Goal: Task Accomplishment & Management: Manage account settings

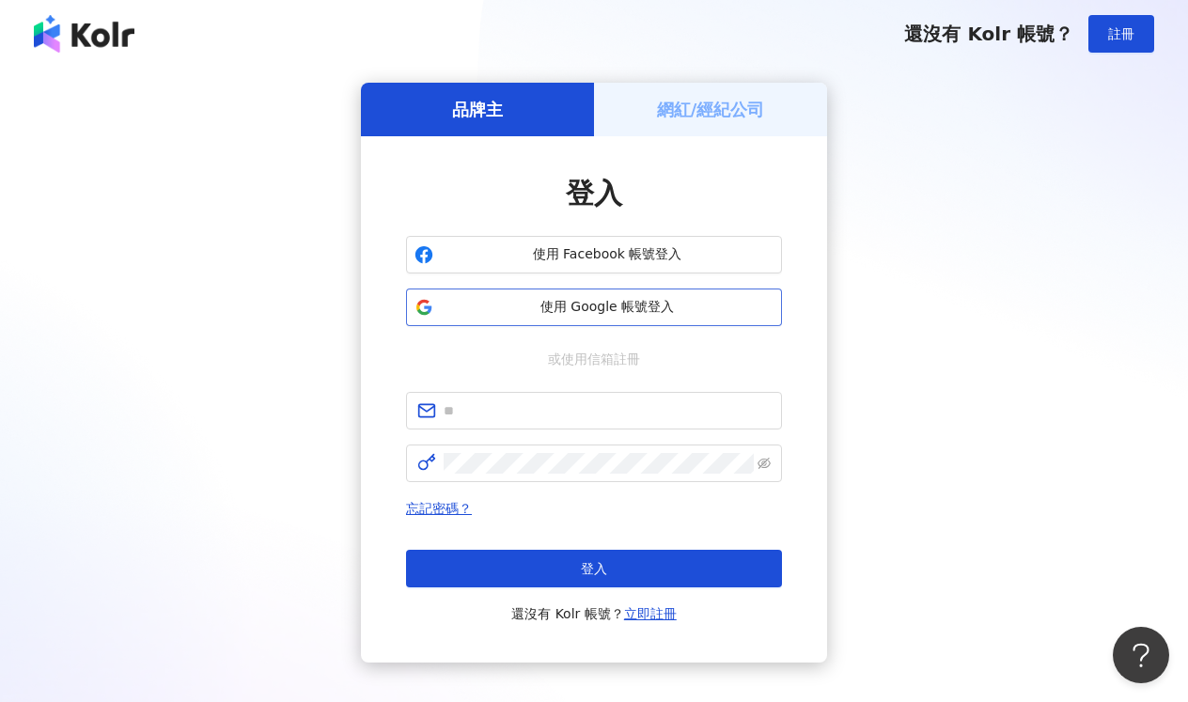
click at [671, 294] on button "使用 Google 帳號登入" at bounding box center [594, 307] width 376 height 38
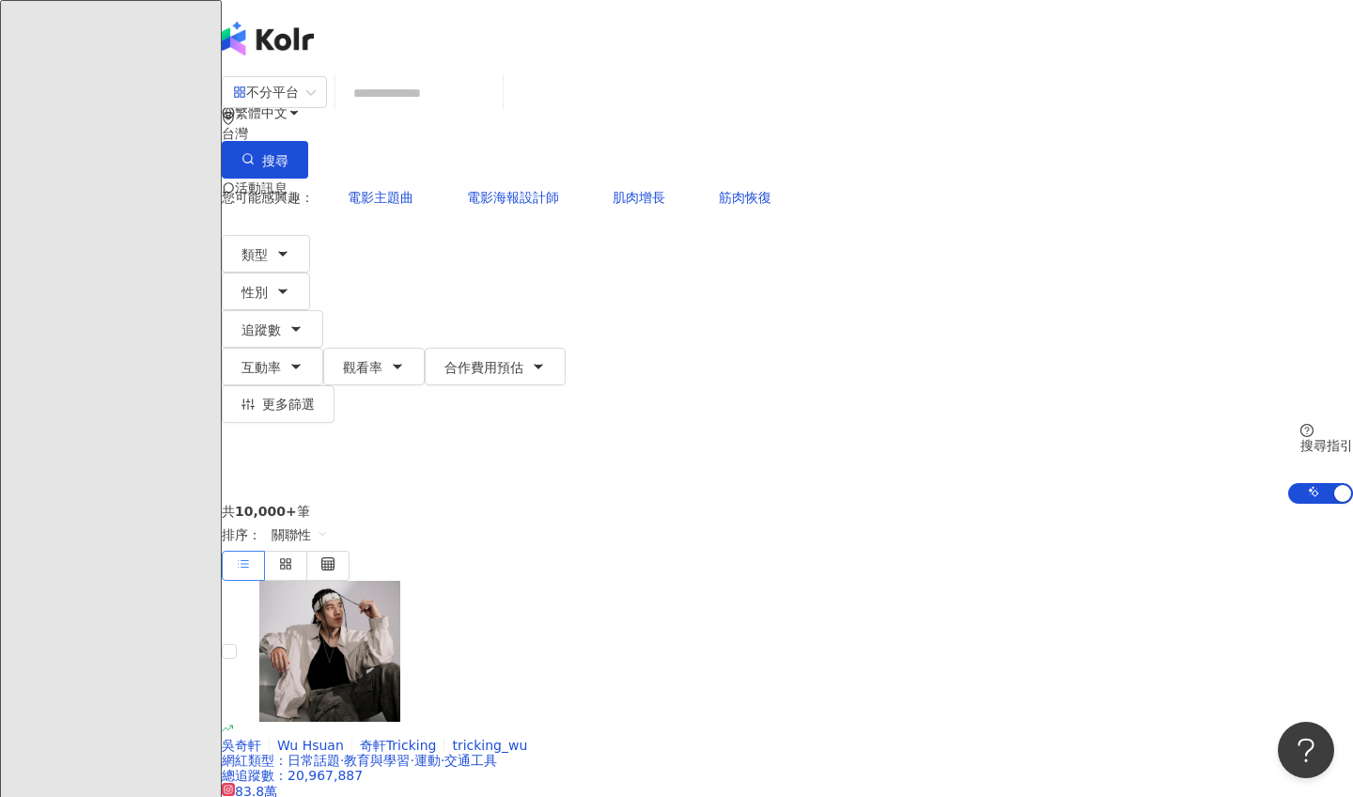
click at [259, 245] on span "大" at bounding box center [241, 264] width 38 height 38
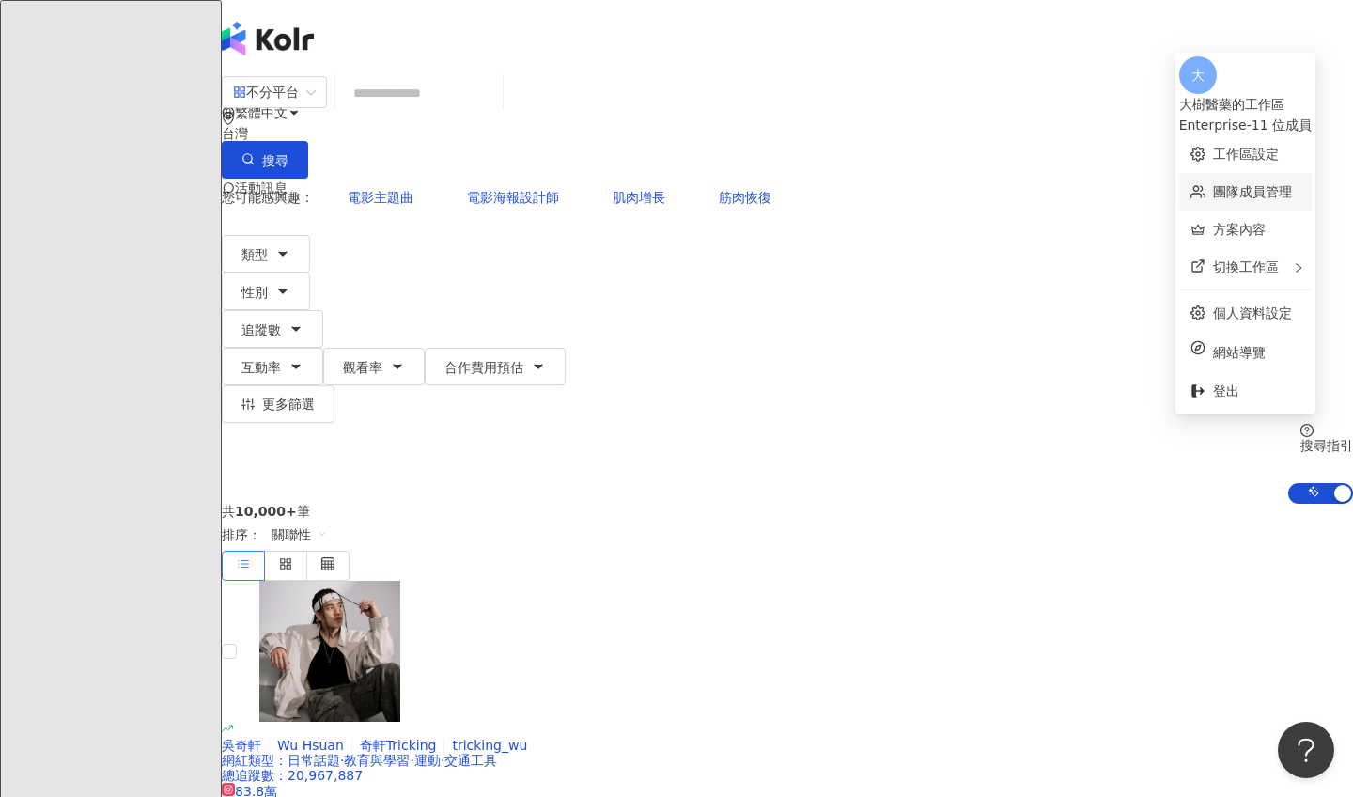
click at [1187, 184] on link "團隊成員管理" at bounding box center [1252, 191] width 79 height 15
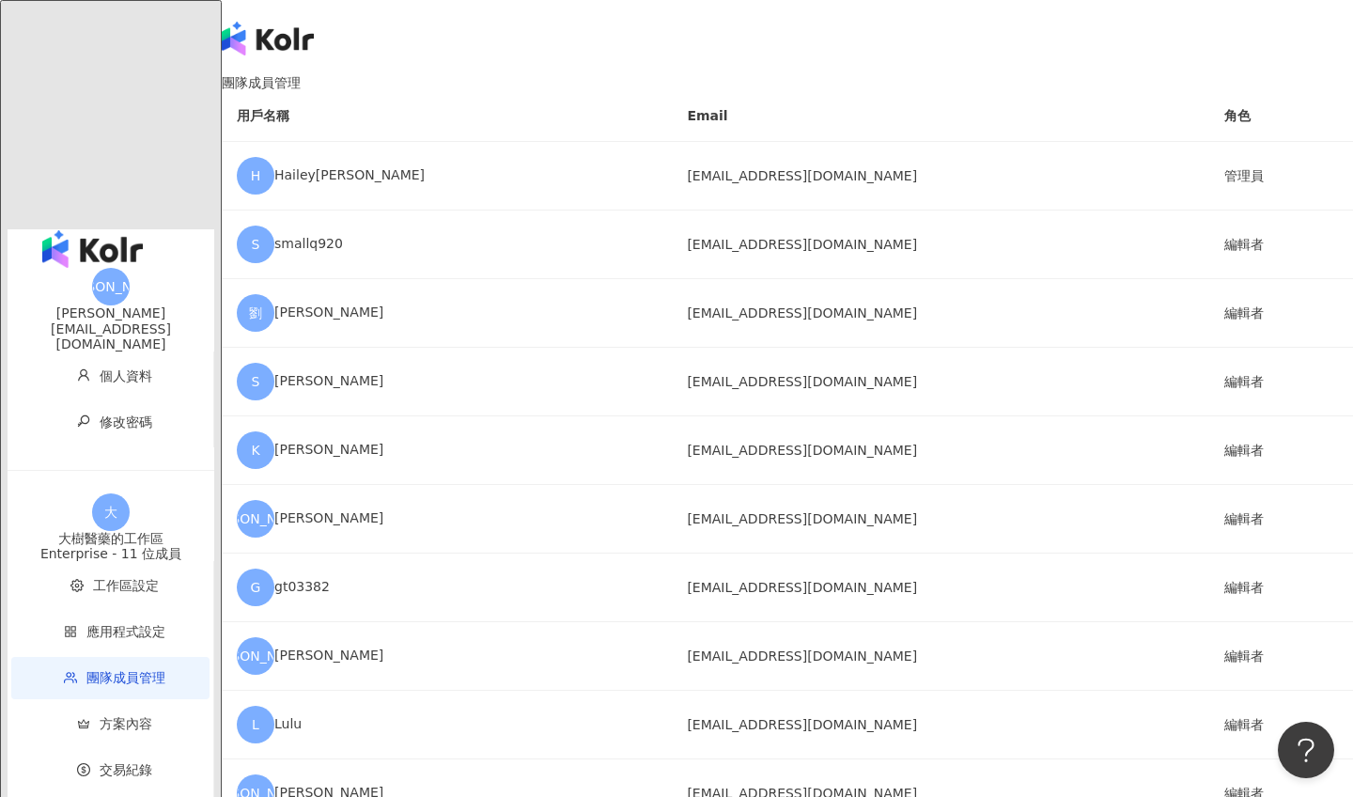
click at [247, 404] on span "大" at bounding box center [240, 414] width 13 height 21
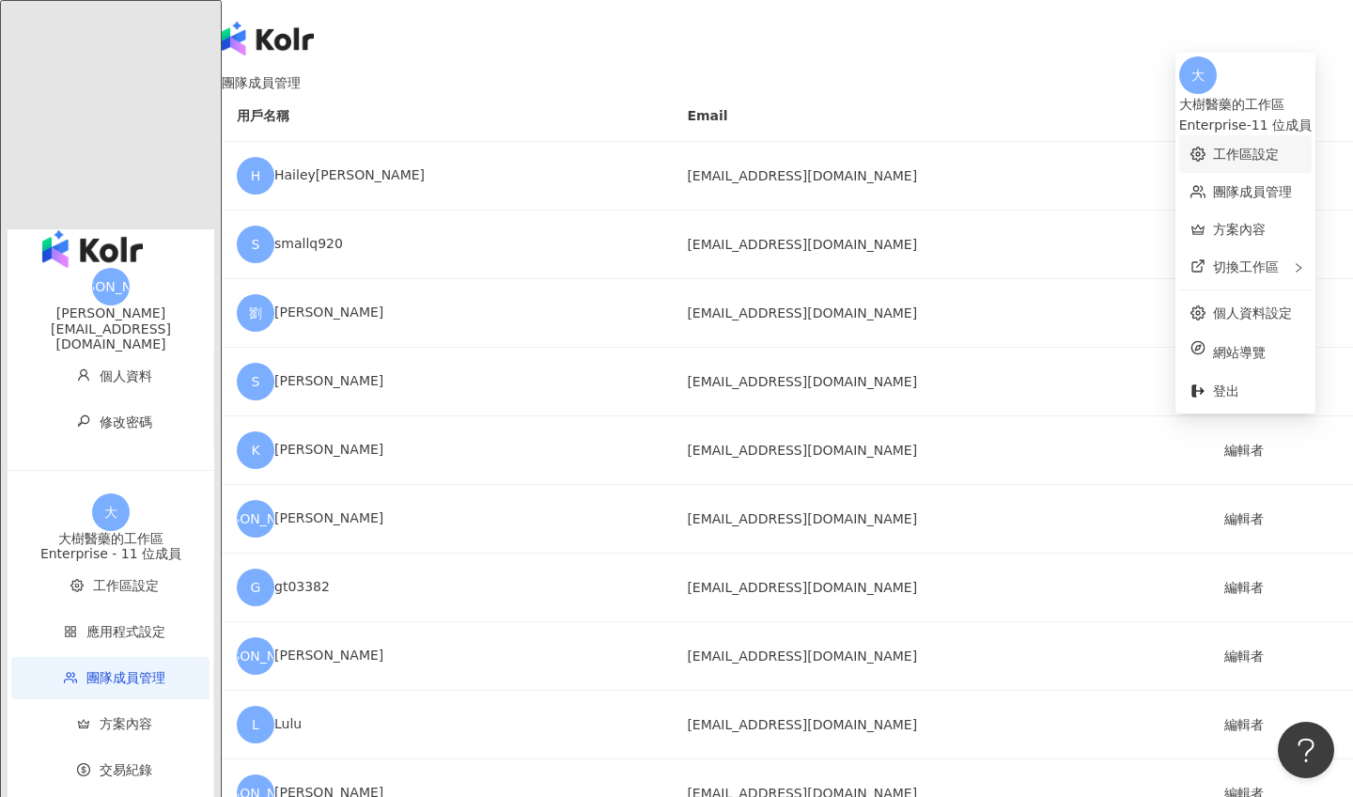
click at [1187, 147] on link "工作區設定" at bounding box center [1246, 154] width 66 height 15
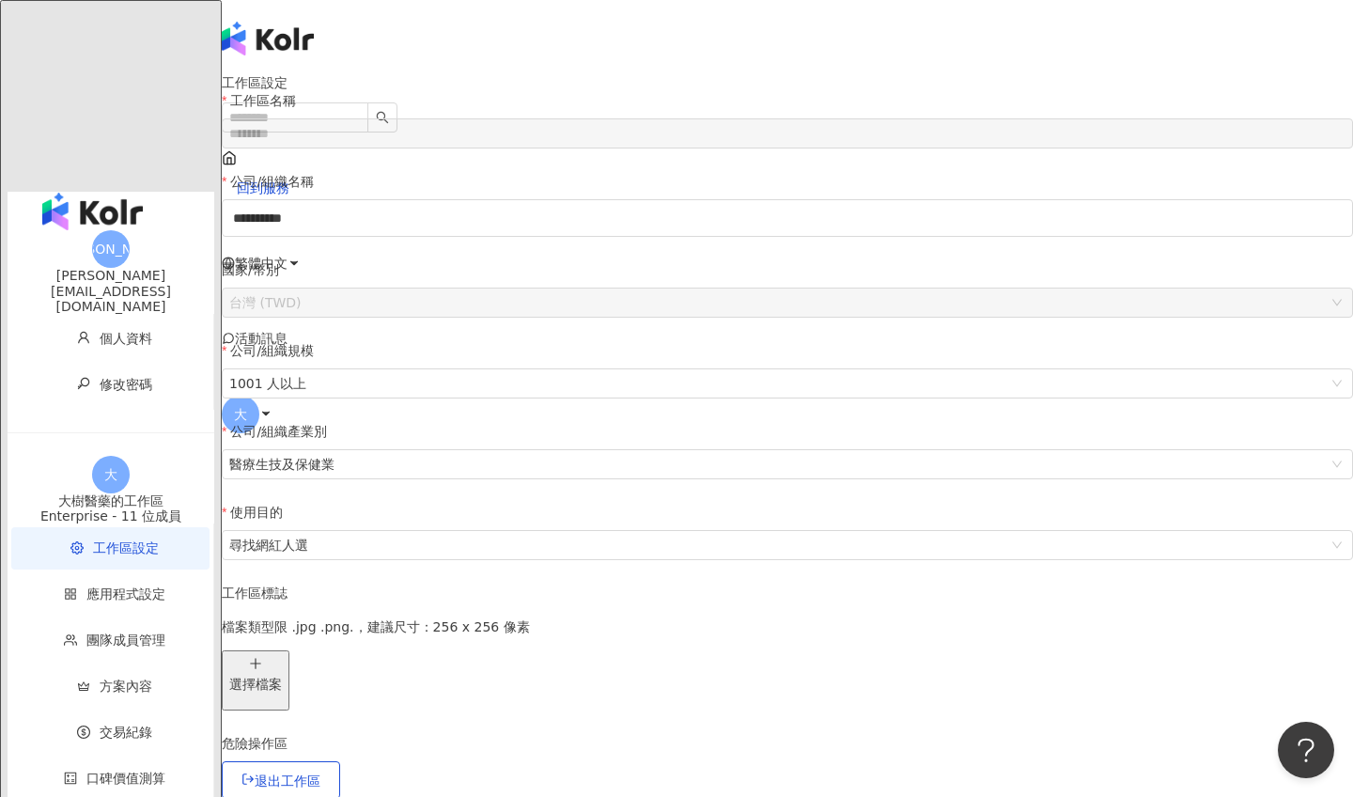
click at [1187, 49] on div "回到服務 繁體中文 活動訊息 大" at bounding box center [787, 225] width 1131 height 451
click at [259, 396] on span "大" at bounding box center [241, 415] width 38 height 38
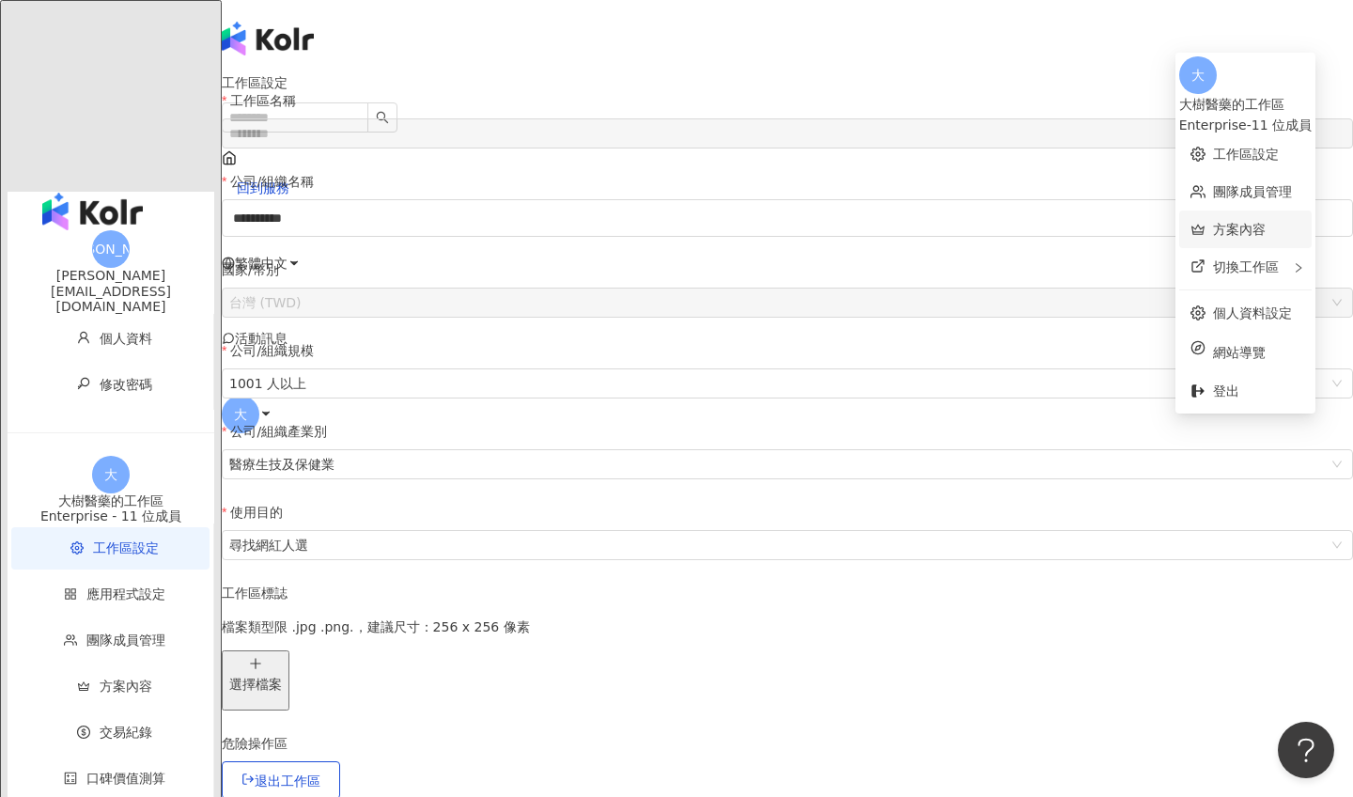
click at [1187, 222] on link "方案內容" at bounding box center [1239, 229] width 53 height 15
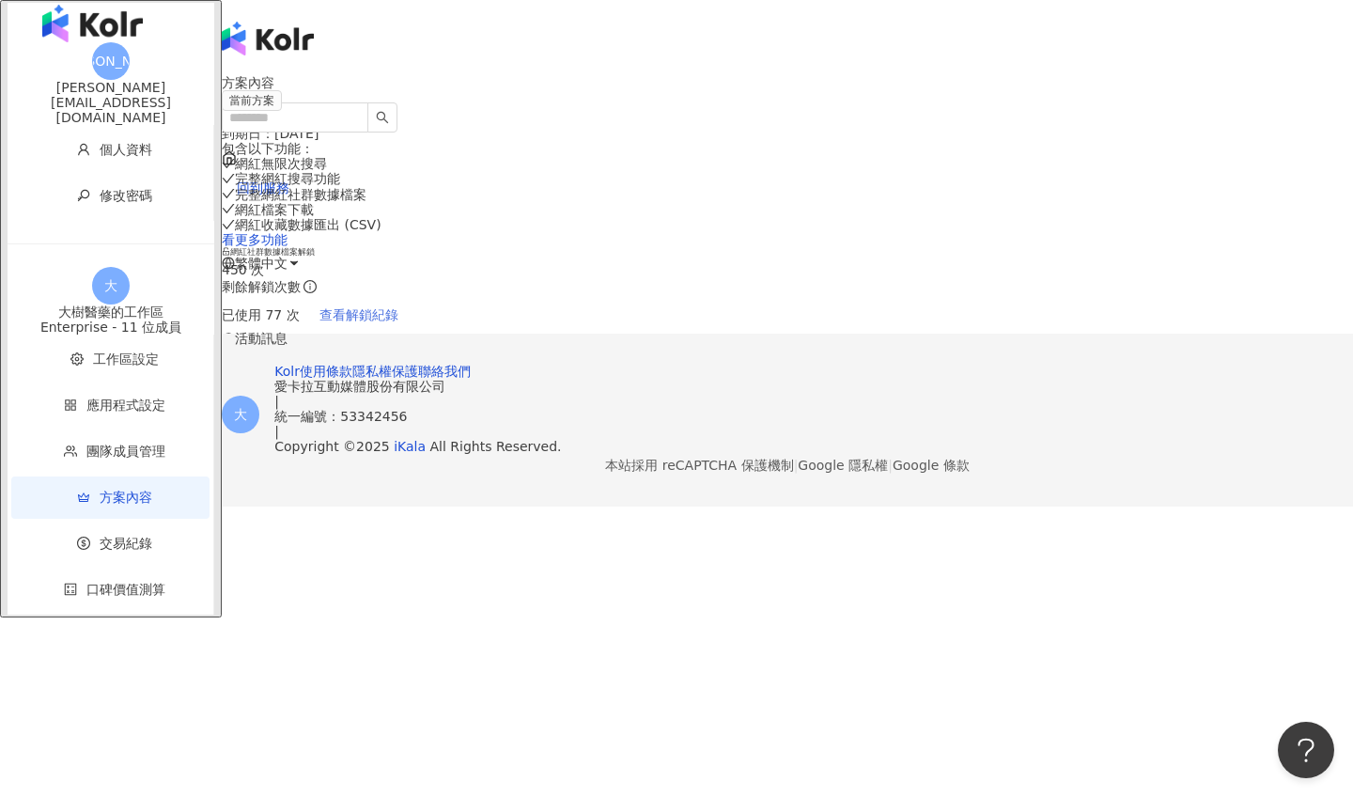
click at [398, 315] on span "查看解鎖紀錄" at bounding box center [358, 314] width 79 height 15
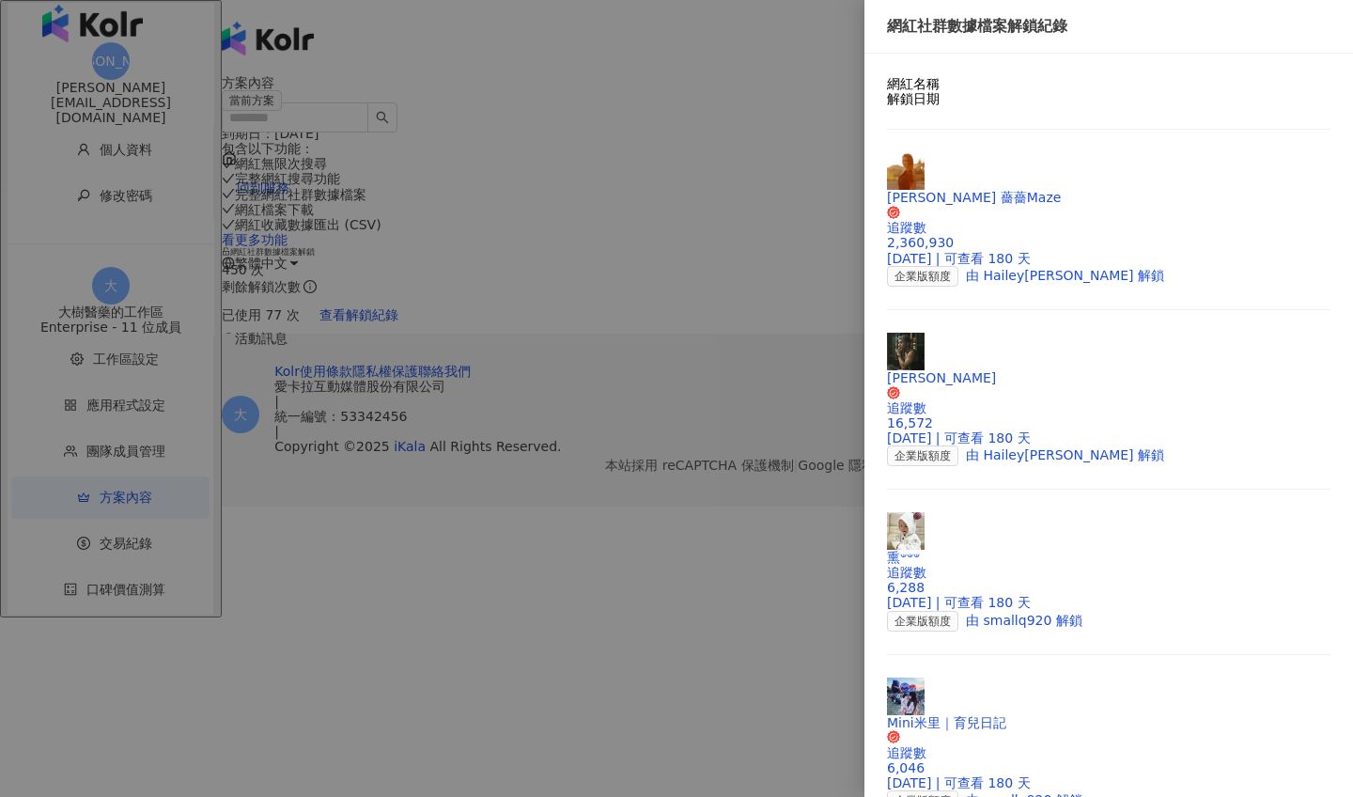
click at [764, 331] on div at bounding box center [676, 398] width 1353 height 797
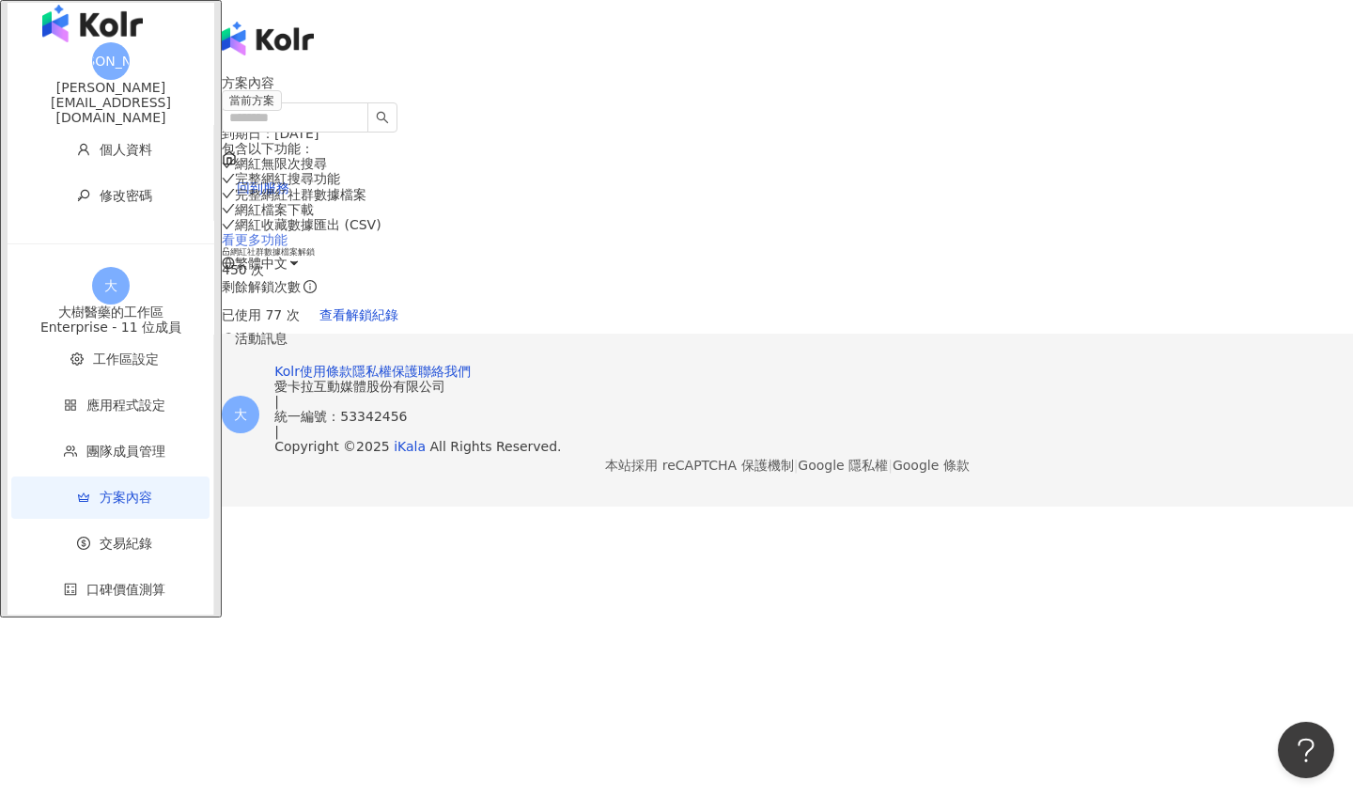
click at [287, 247] on link "看更多功能" at bounding box center [255, 239] width 66 height 15
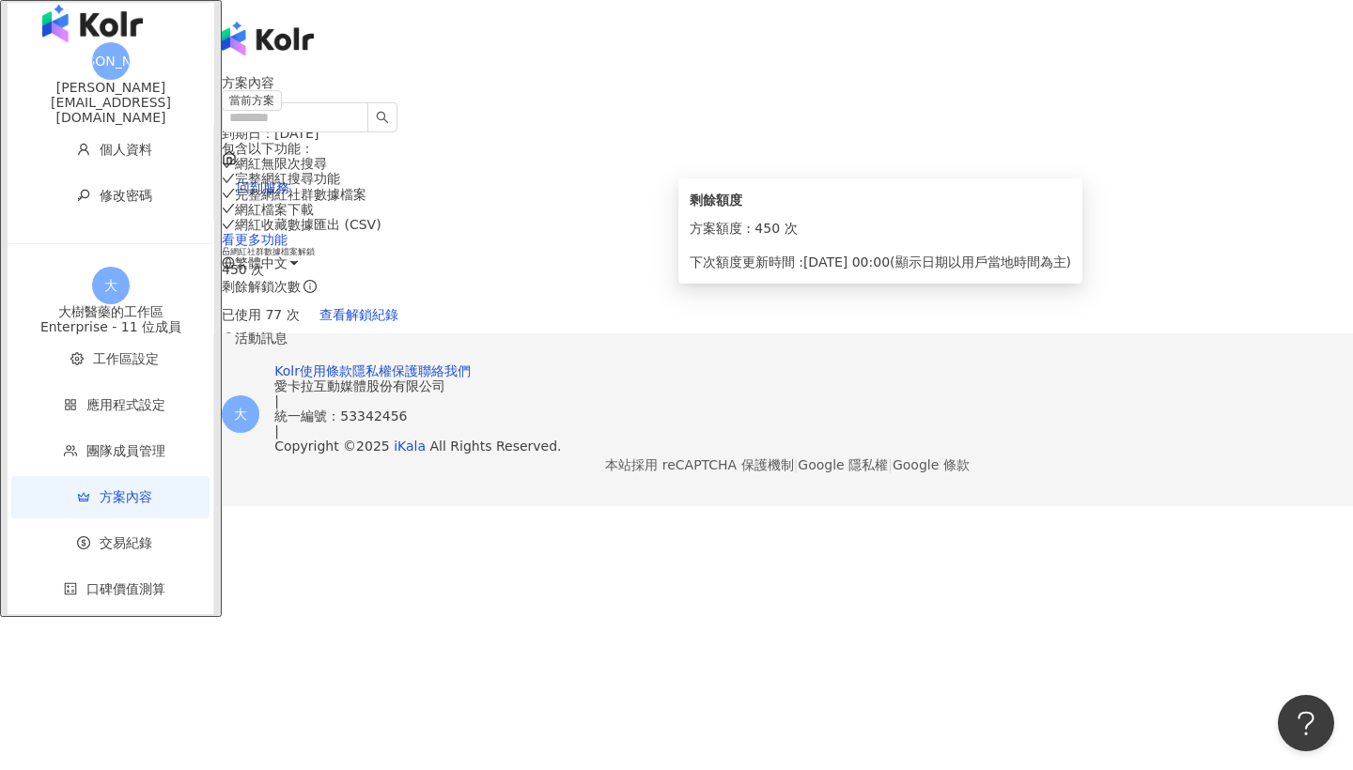
click at [317, 280] on icon "info-circle" at bounding box center [309, 286] width 13 height 13
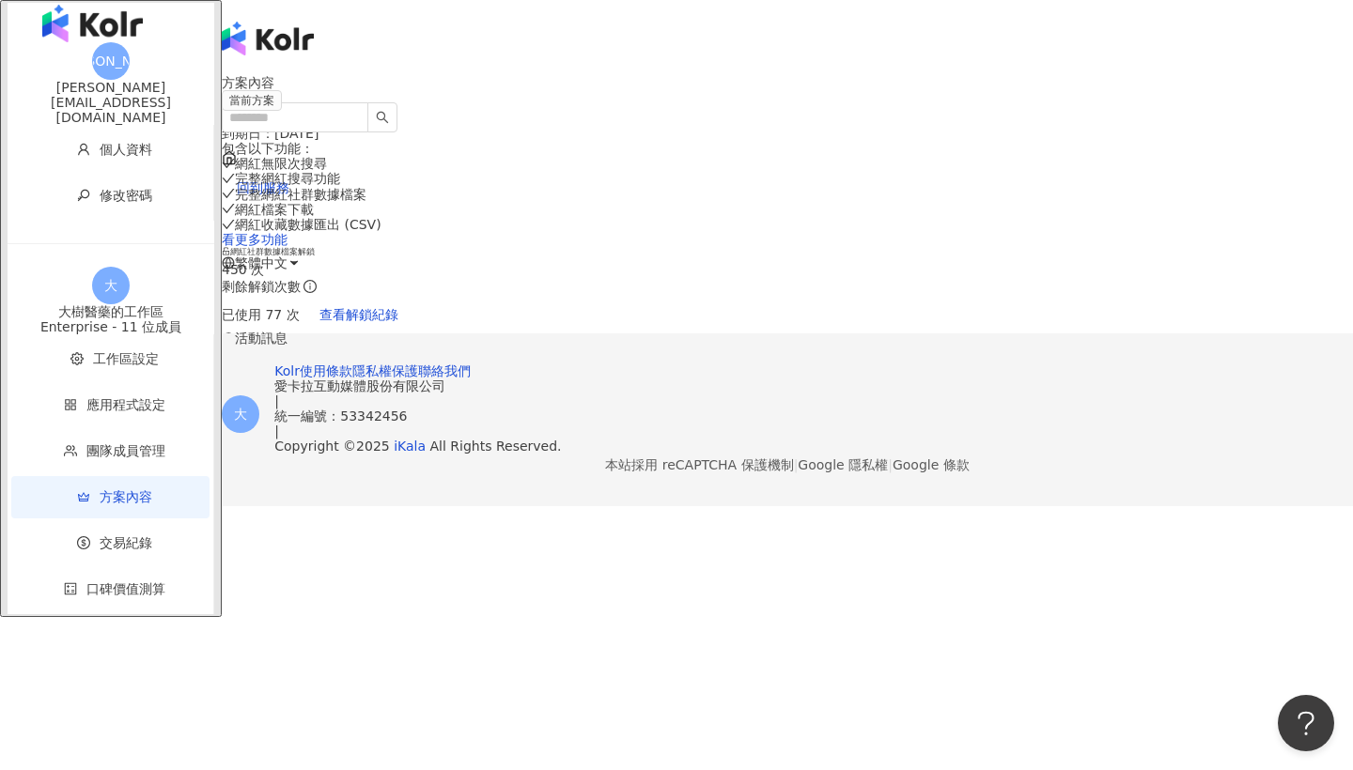
click at [92, 95] on div "[PERSON_NAME]" at bounding box center [111, 87] width 207 height 15
click at [92, 80] on span "[PERSON_NAME]" at bounding box center [111, 61] width 38 height 38
